Goal: Task Accomplishment & Management: Manage account settings

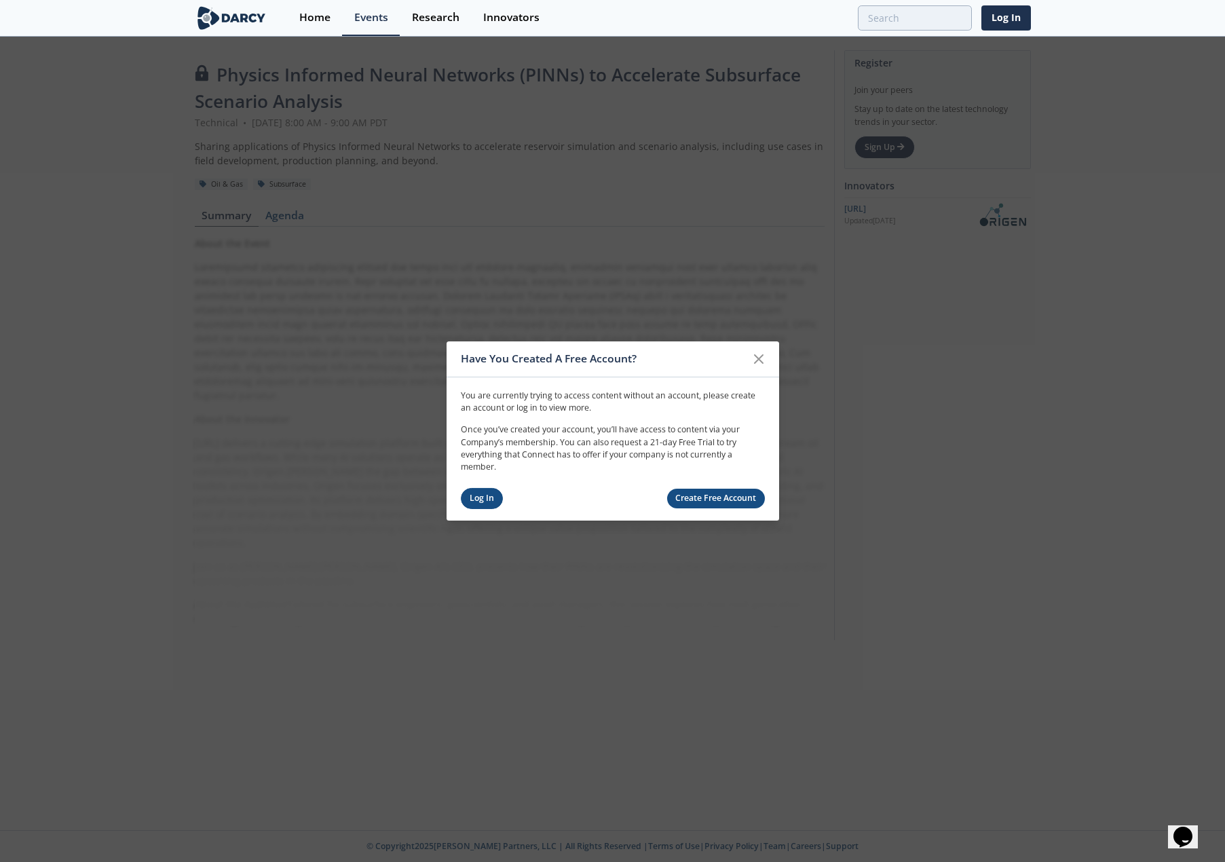
click at [474, 501] on link "Log In" at bounding box center [482, 498] width 43 height 21
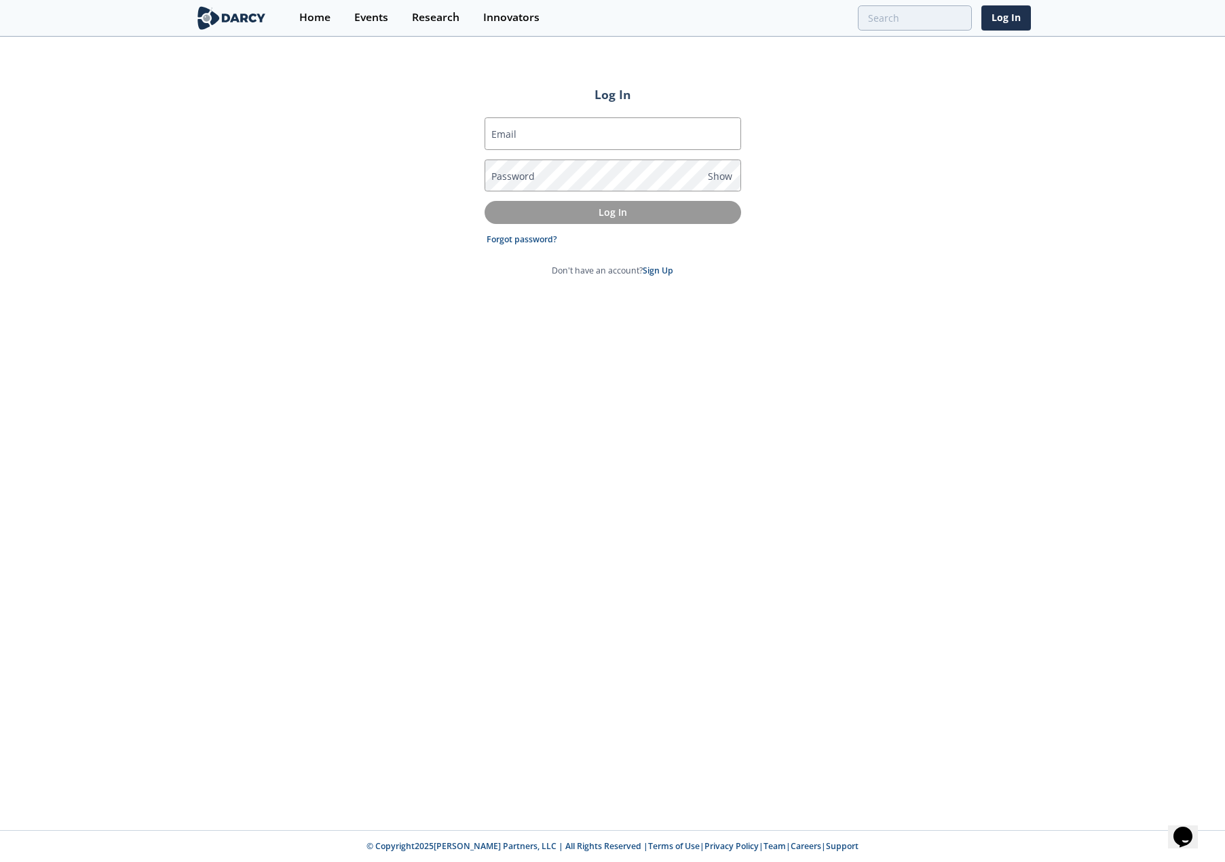
type input "[PERSON_NAME][EMAIL_ADDRESS][PERSON_NAME][DOMAIN_NAME]"
click at [642, 214] on p "Log In" at bounding box center [613, 212] width 238 height 14
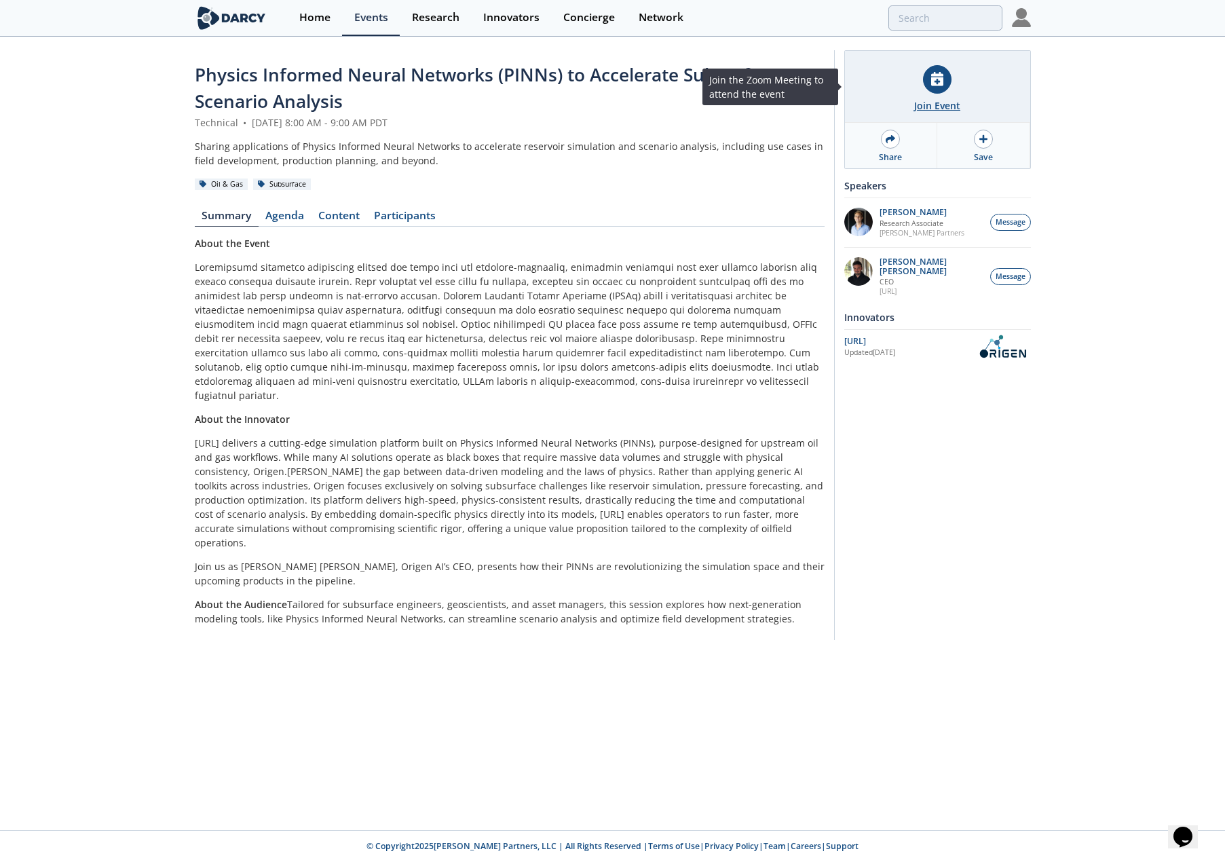
click at [934, 81] on icon at bounding box center [937, 79] width 12 height 14
